Goal: Feedback & Contribution: Submit feedback/report problem

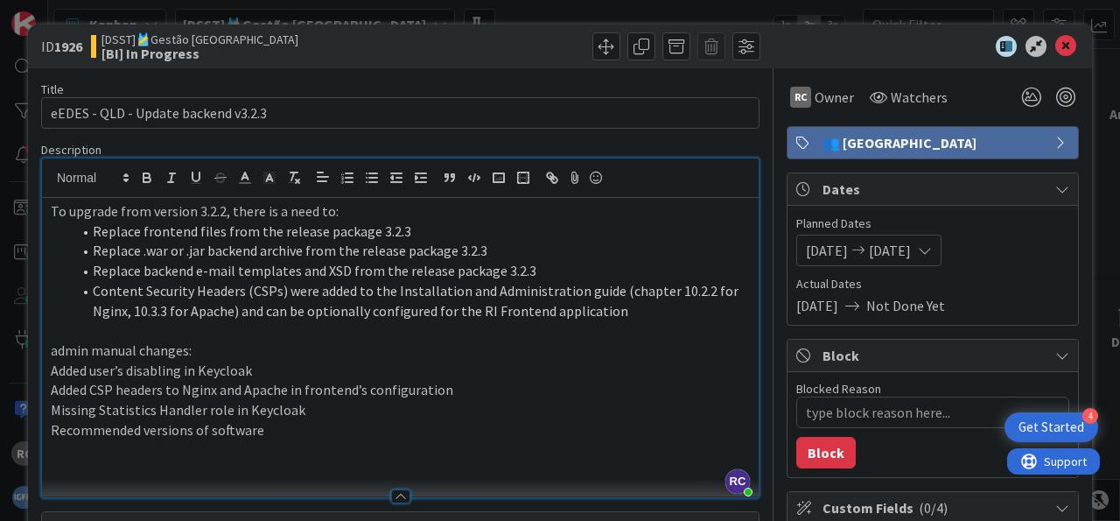
scroll to position [542, 0]
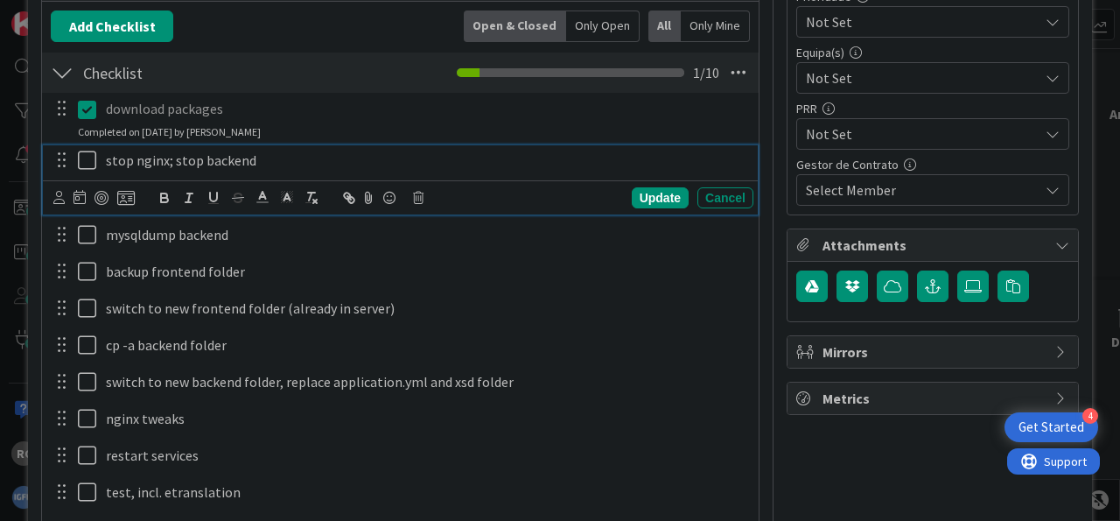
click at [89, 157] on icon at bounding box center [91, 160] width 26 height 21
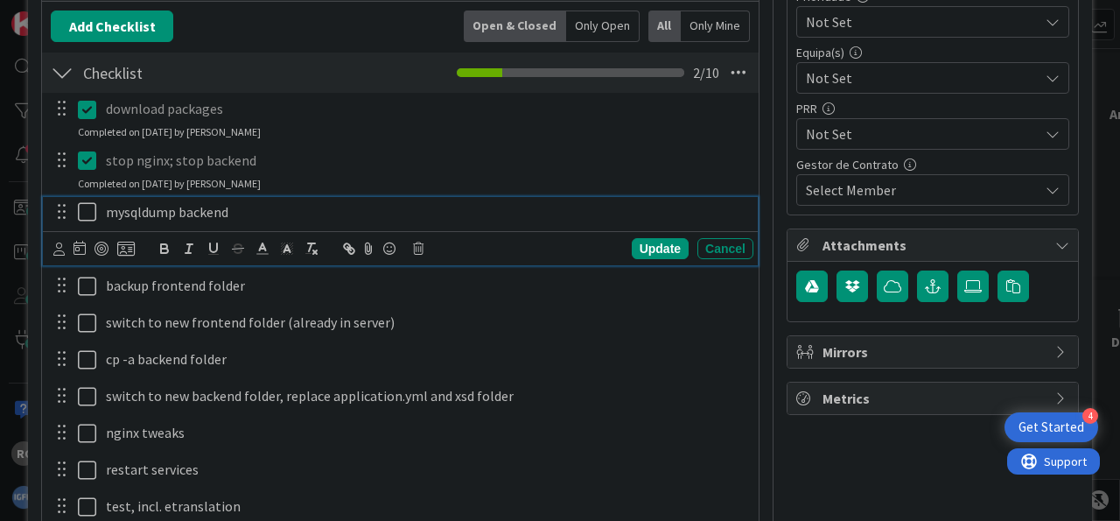
click at [88, 213] on icon at bounding box center [91, 211] width 26 height 21
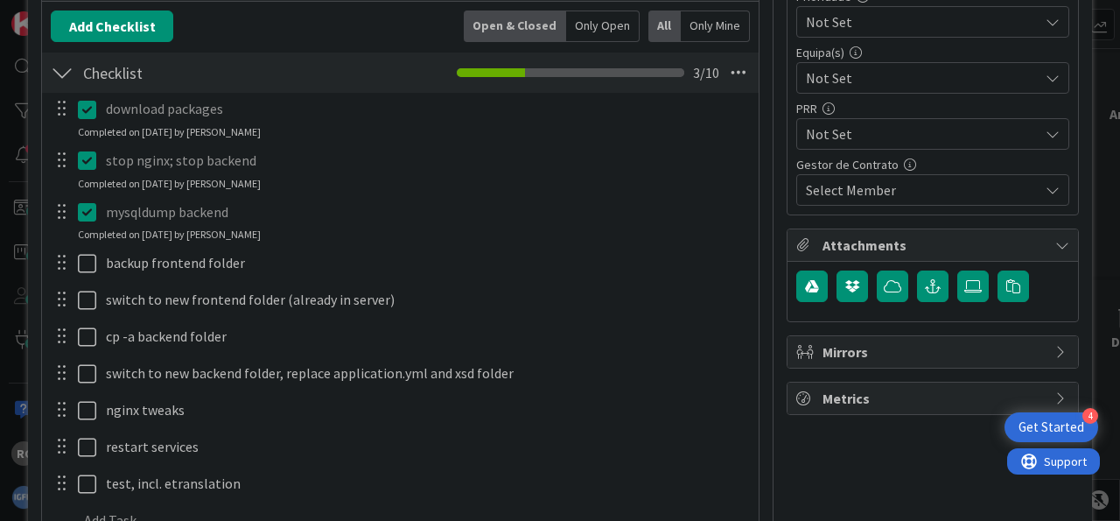
type textarea "x"
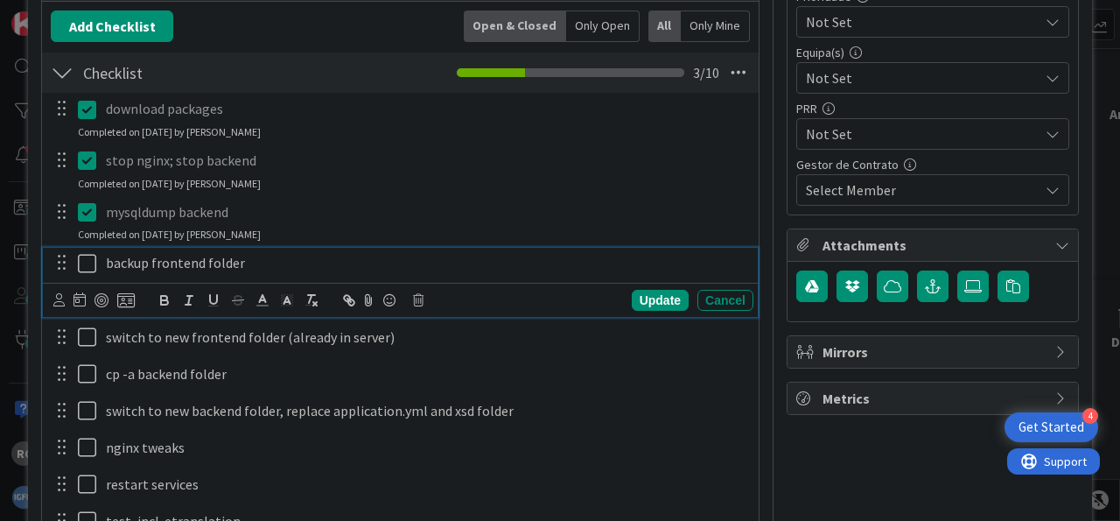
click at [88, 261] on icon at bounding box center [91, 263] width 26 height 21
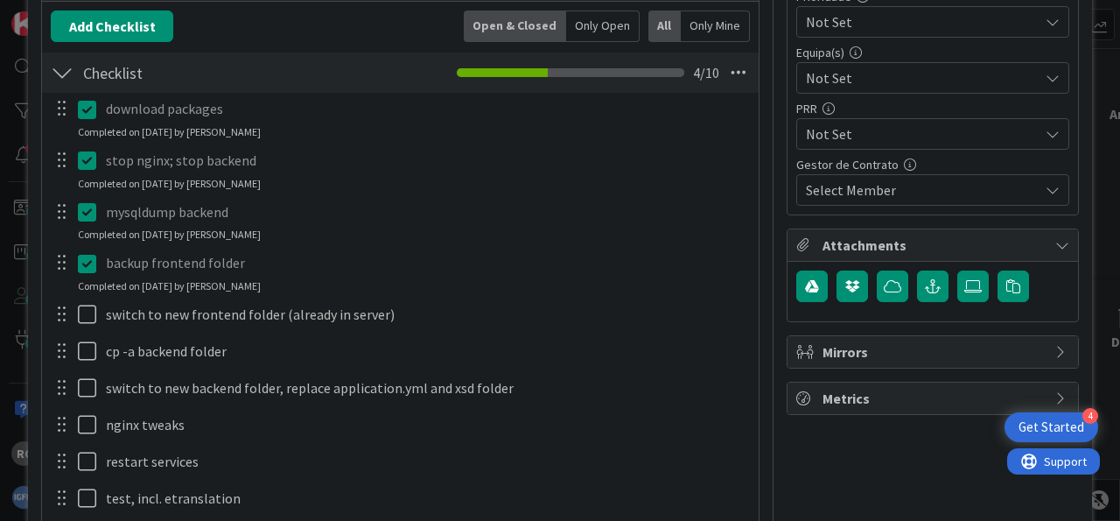
type textarea "x"
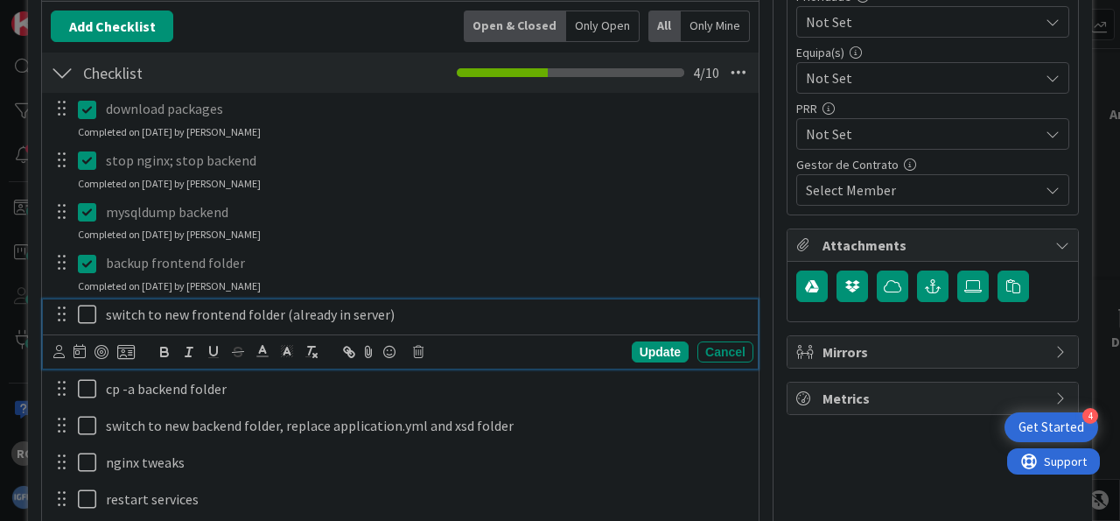
click at [87, 313] on icon at bounding box center [91, 314] width 26 height 21
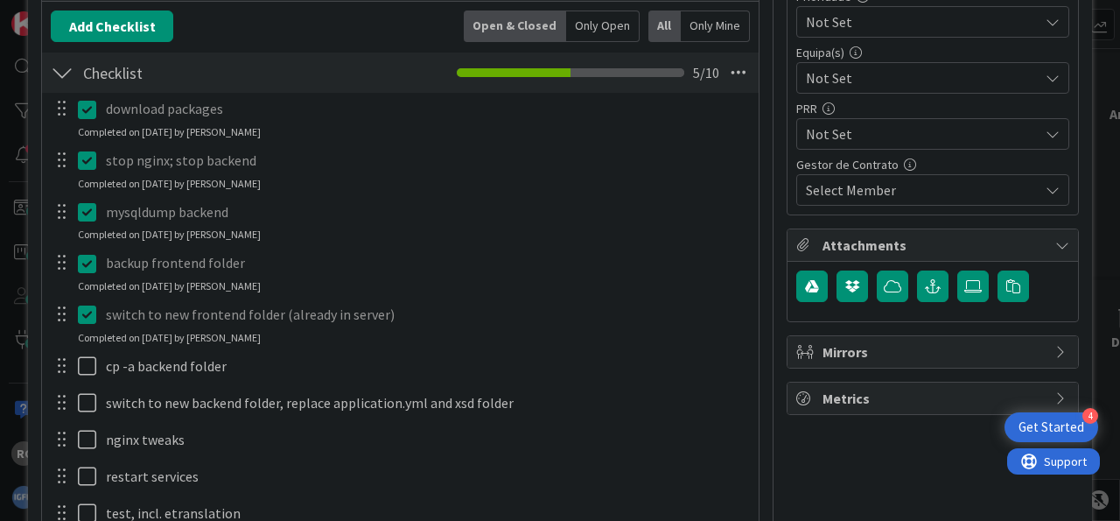
type textarea "x"
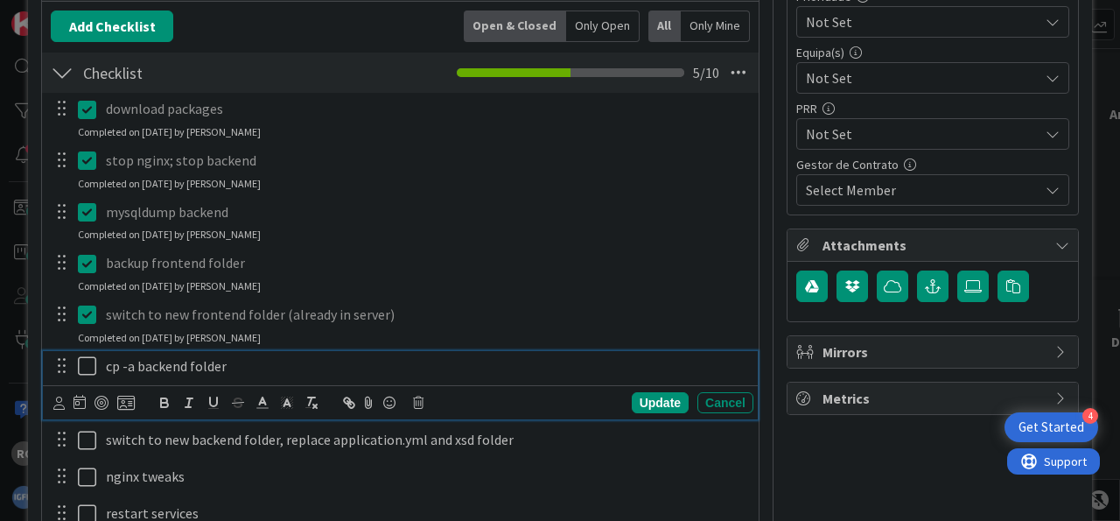
click at [87, 368] on icon at bounding box center [91, 365] width 26 height 21
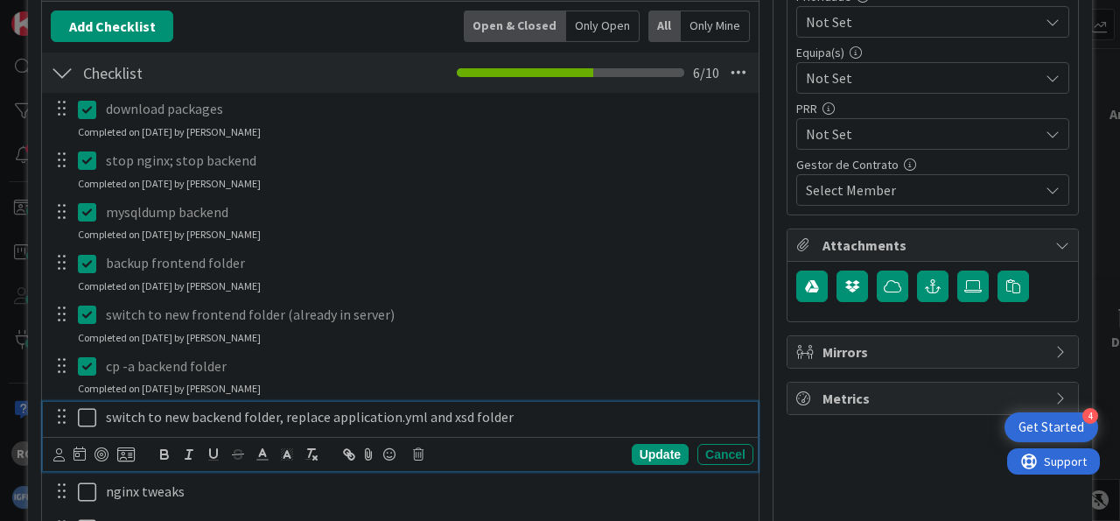
click at [85, 414] on icon at bounding box center [91, 417] width 26 height 21
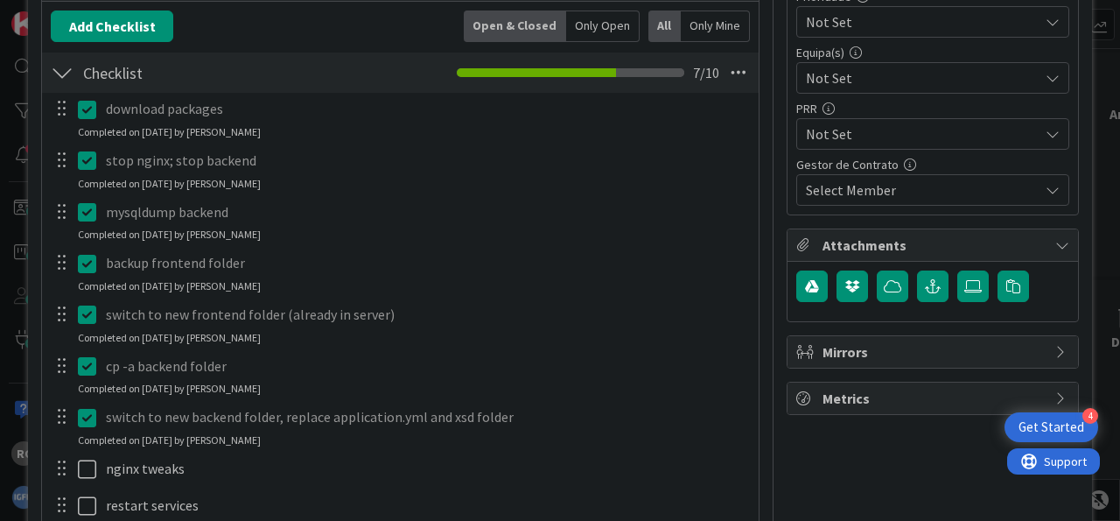
type textarea "x"
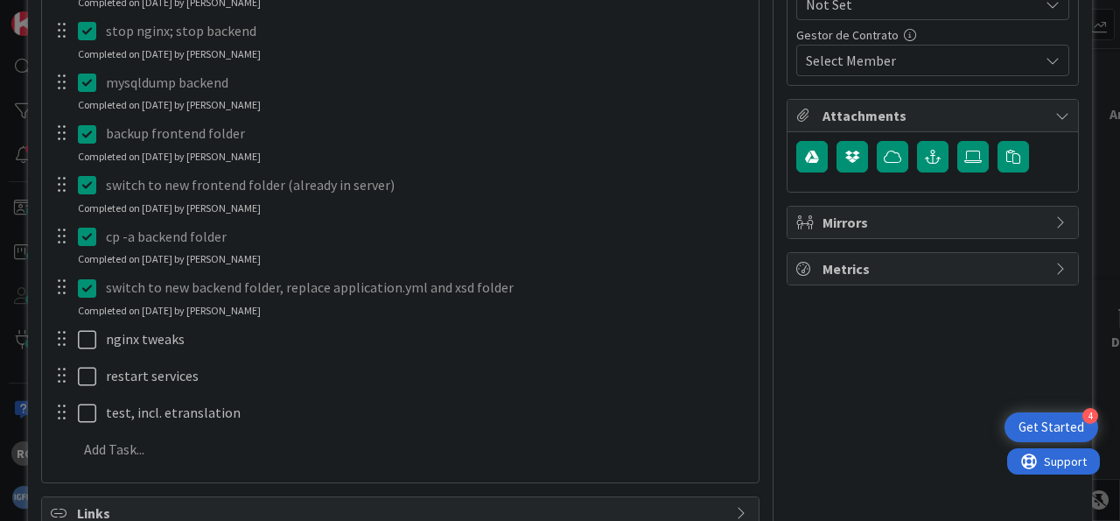
scroll to position [759, 0]
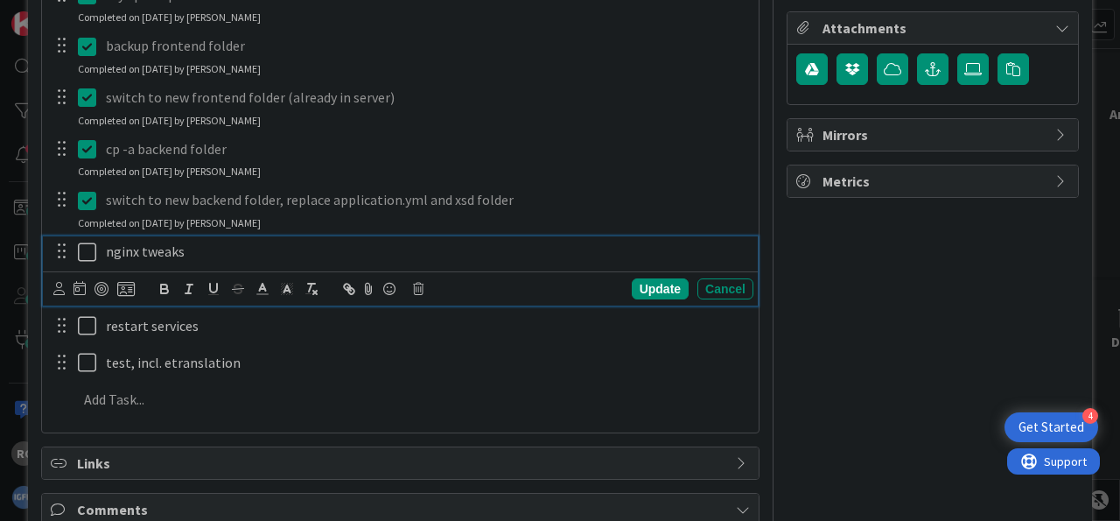
click at [90, 244] on icon at bounding box center [91, 251] width 26 height 21
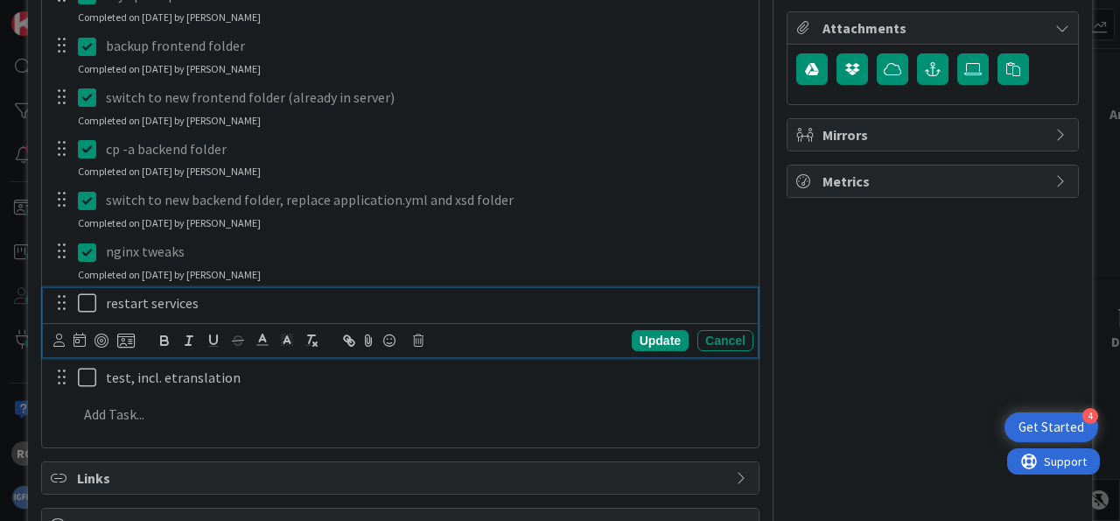
click at [92, 298] on icon at bounding box center [91, 302] width 26 height 21
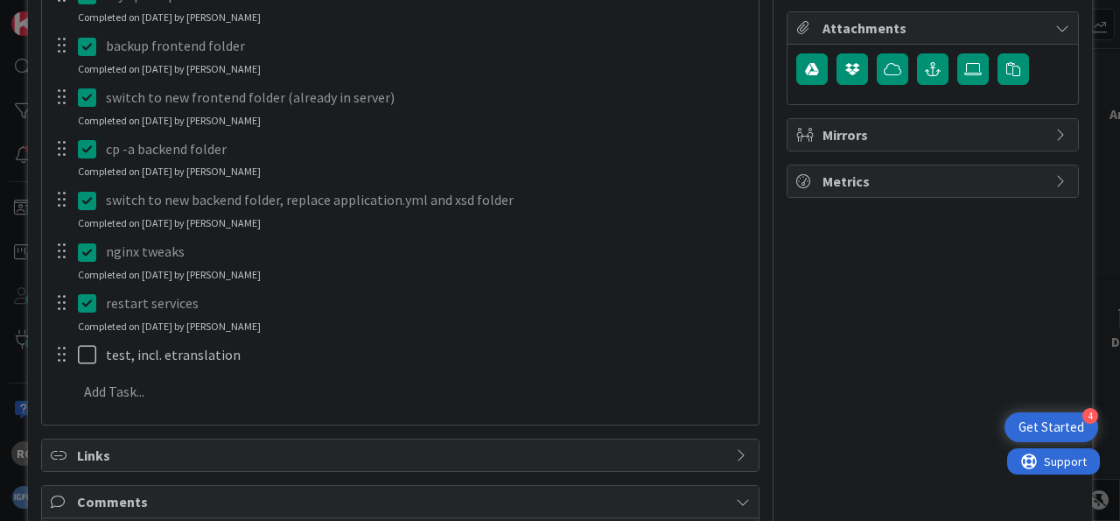
click at [745, 431] on div "Title 35 / 128 eEDES - QLD - Update backend v3.2.3 Description RC [PERSON_NAME]…" at bounding box center [560, 191] width 1038 height 1765
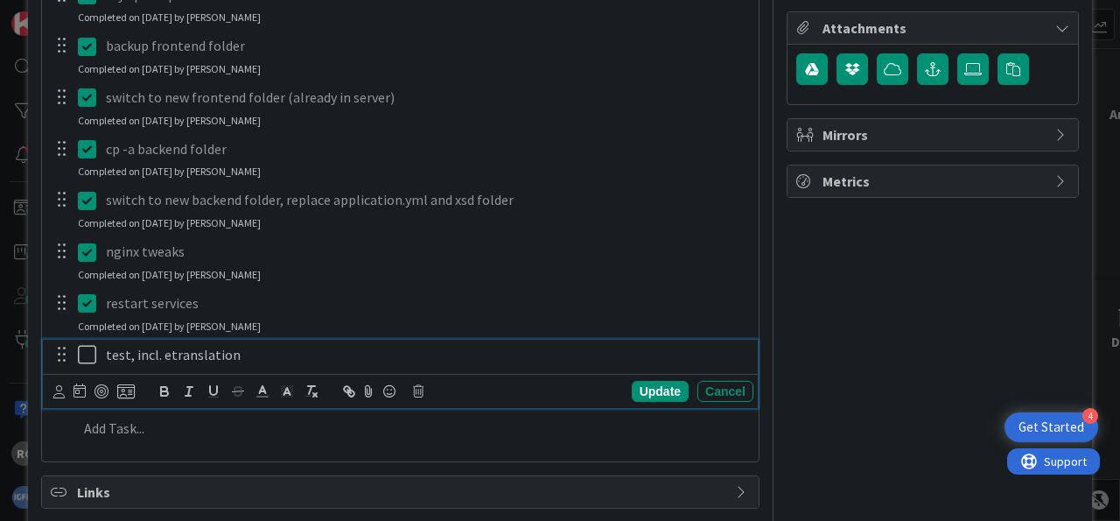
click at [83, 352] on icon at bounding box center [91, 354] width 26 height 21
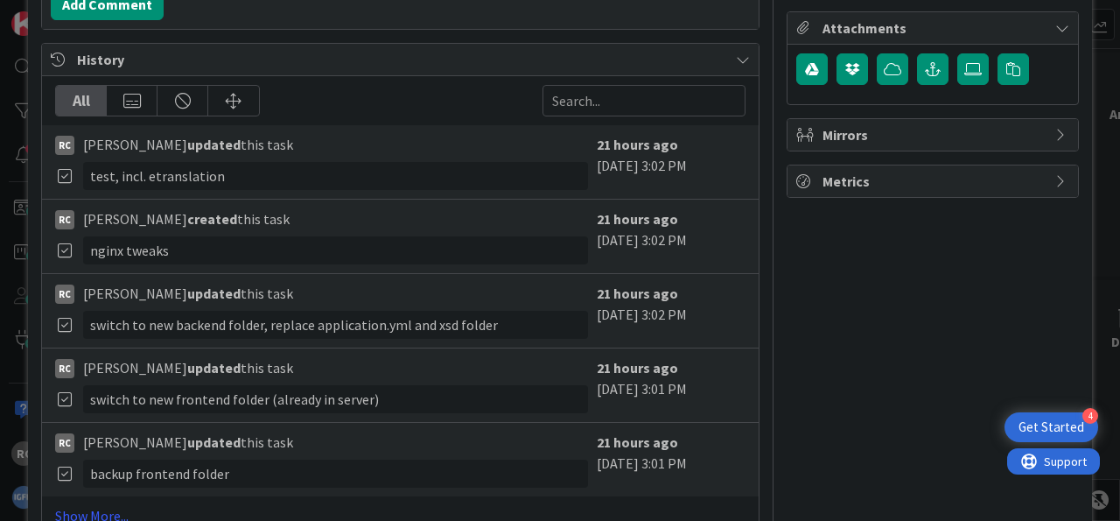
type textarea "x"
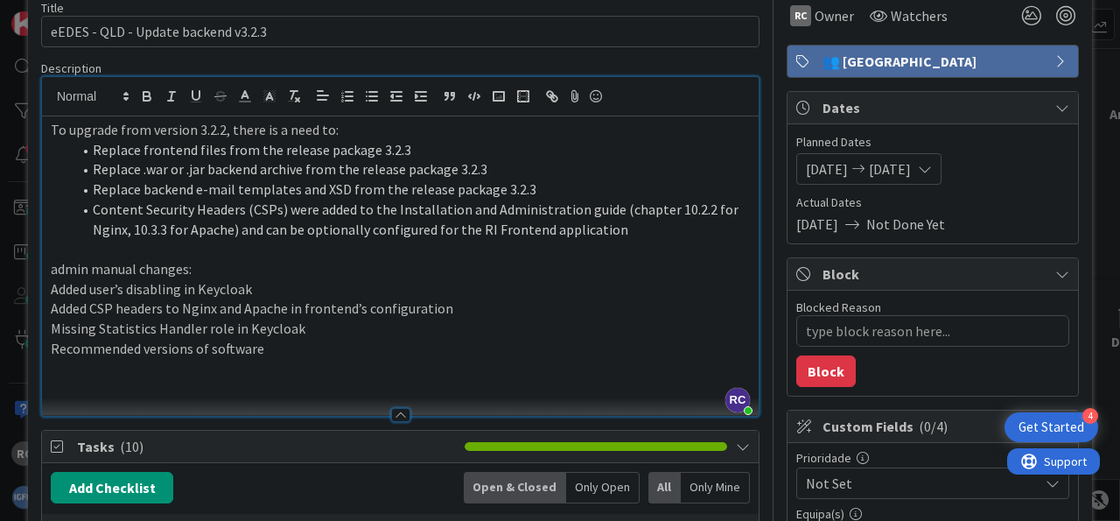
scroll to position [0, 0]
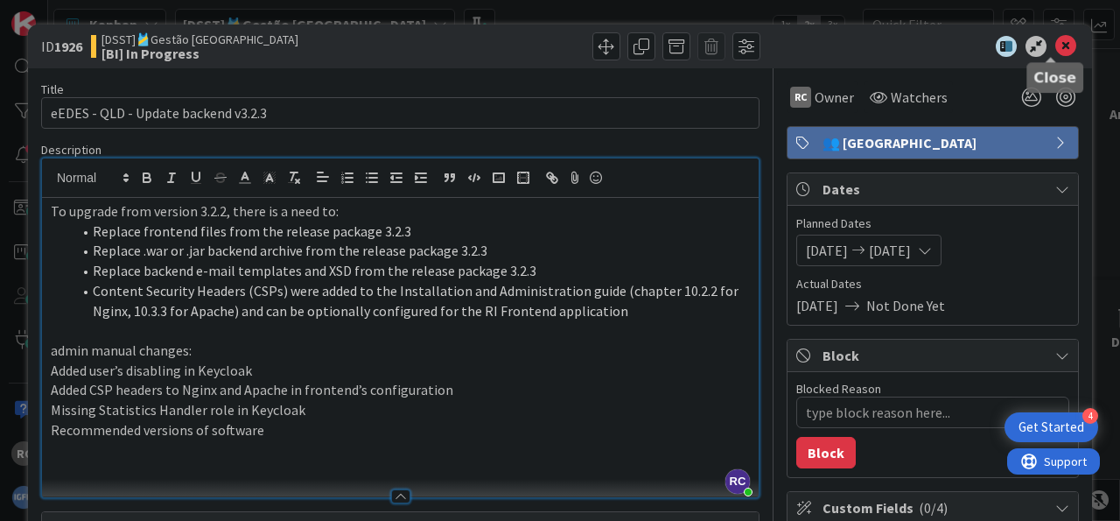
click at [1055, 50] on icon at bounding box center [1065, 46] width 21 height 21
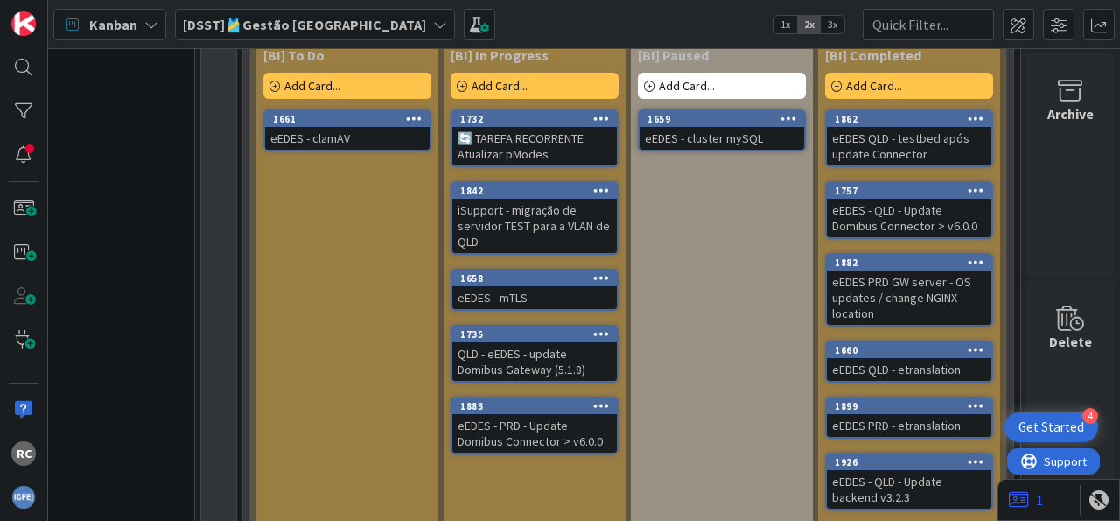
scroll to position [1839, 84]
